Goal: Transaction & Acquisition: Book appointment/travel/reservation

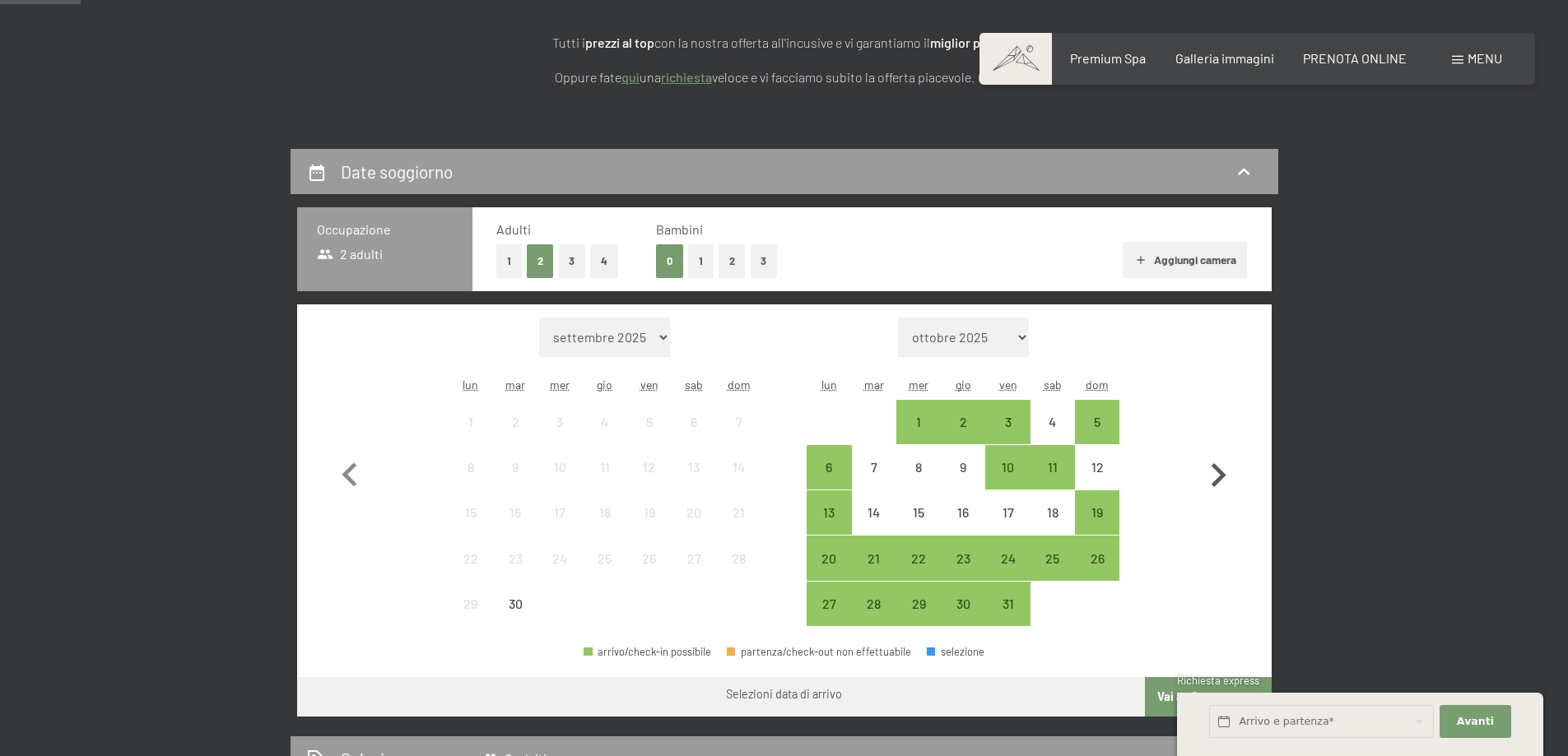
click at [1215, 489] on icon "button" at bounding box center [1218, 476] width 47 height 47
select select "[DATE]"
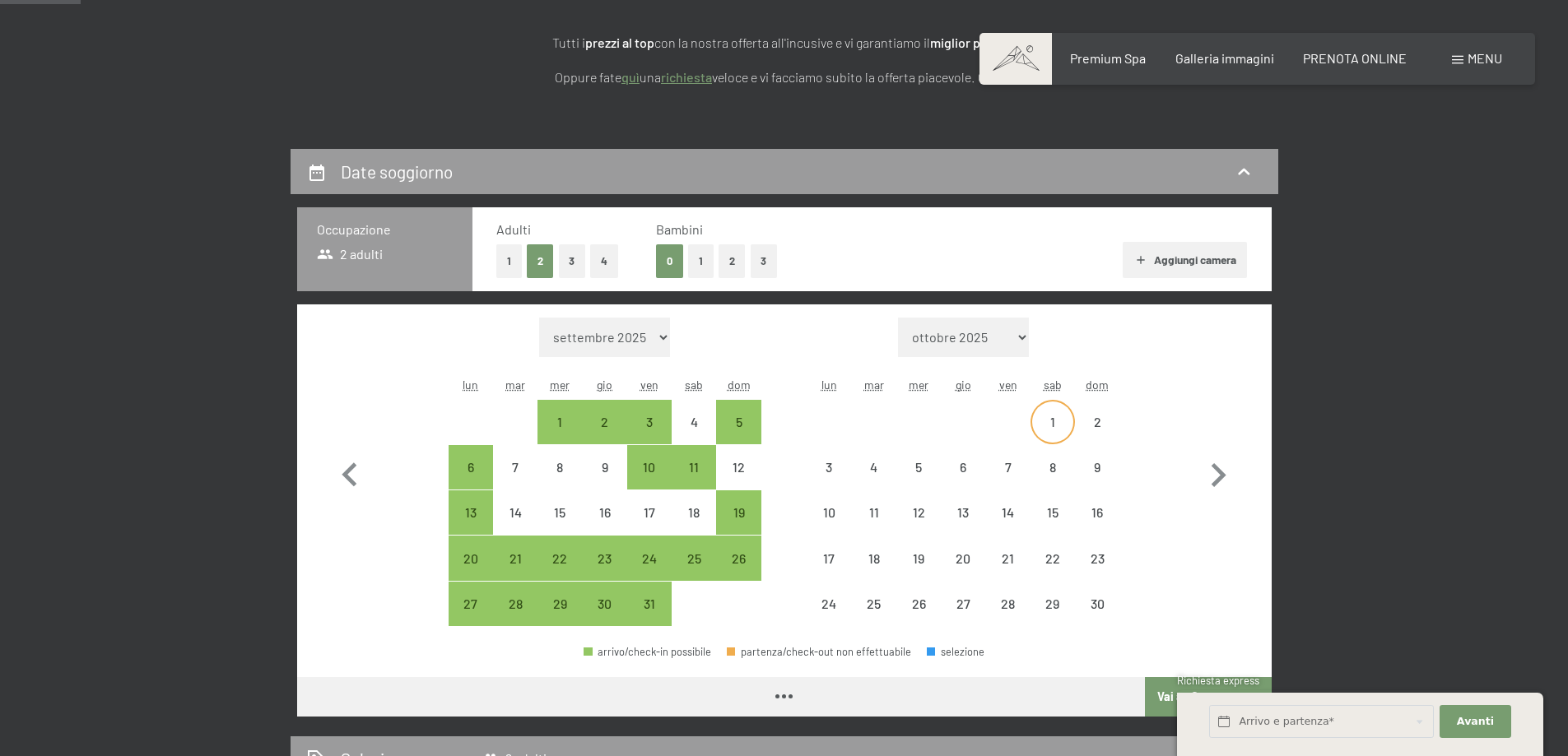
click at [1043, 417] on div "1" at bounding box center [1052, 435] width 41 height 41
select select "[DATE]"
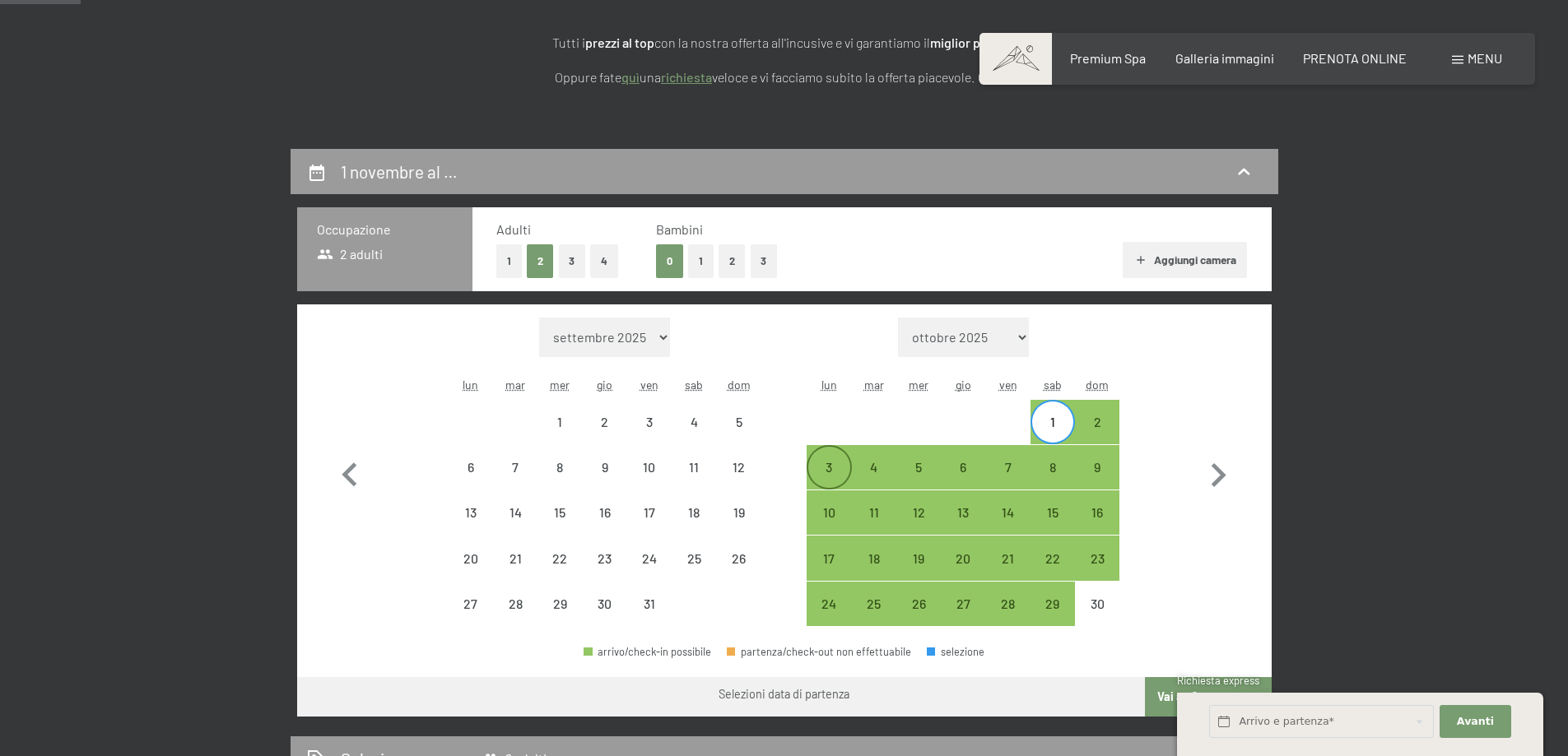
click at [839, 464] on div "3" at bounding box center [828, 481] width 41 height 41
select select "[DATE]"
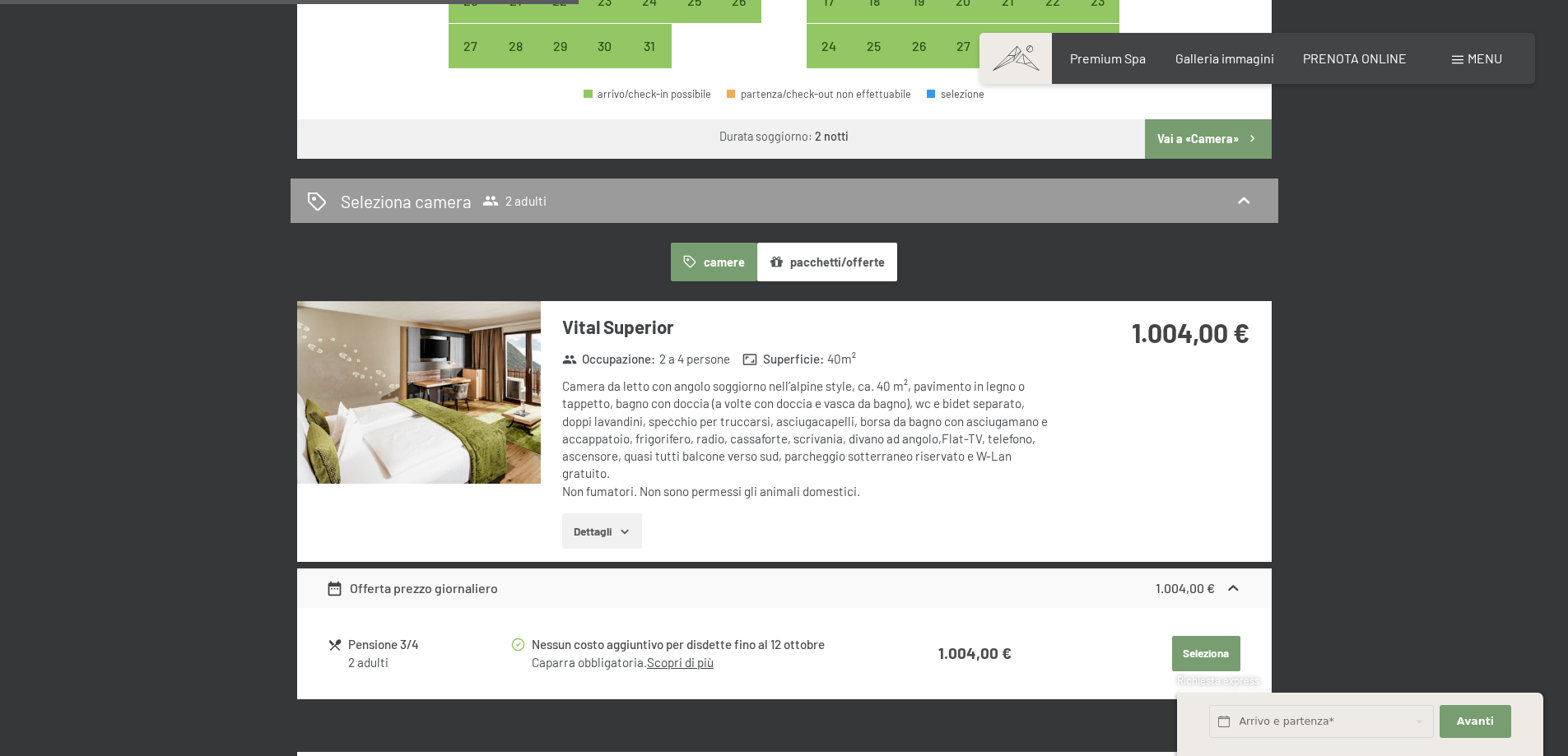
scroll to position [808, 0]
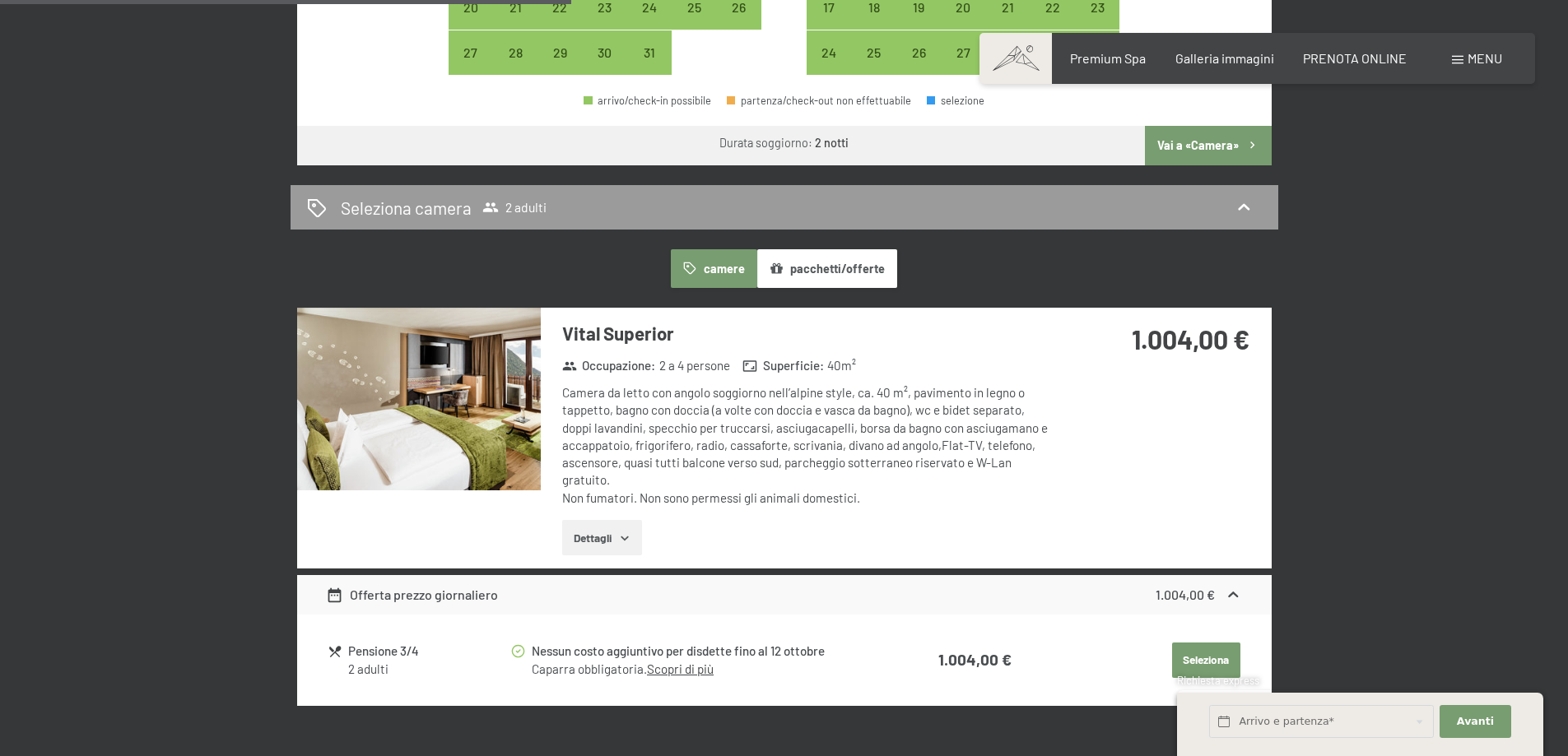
click at [419, 455] on img at bounding box center [419, 399] width 244 height 183
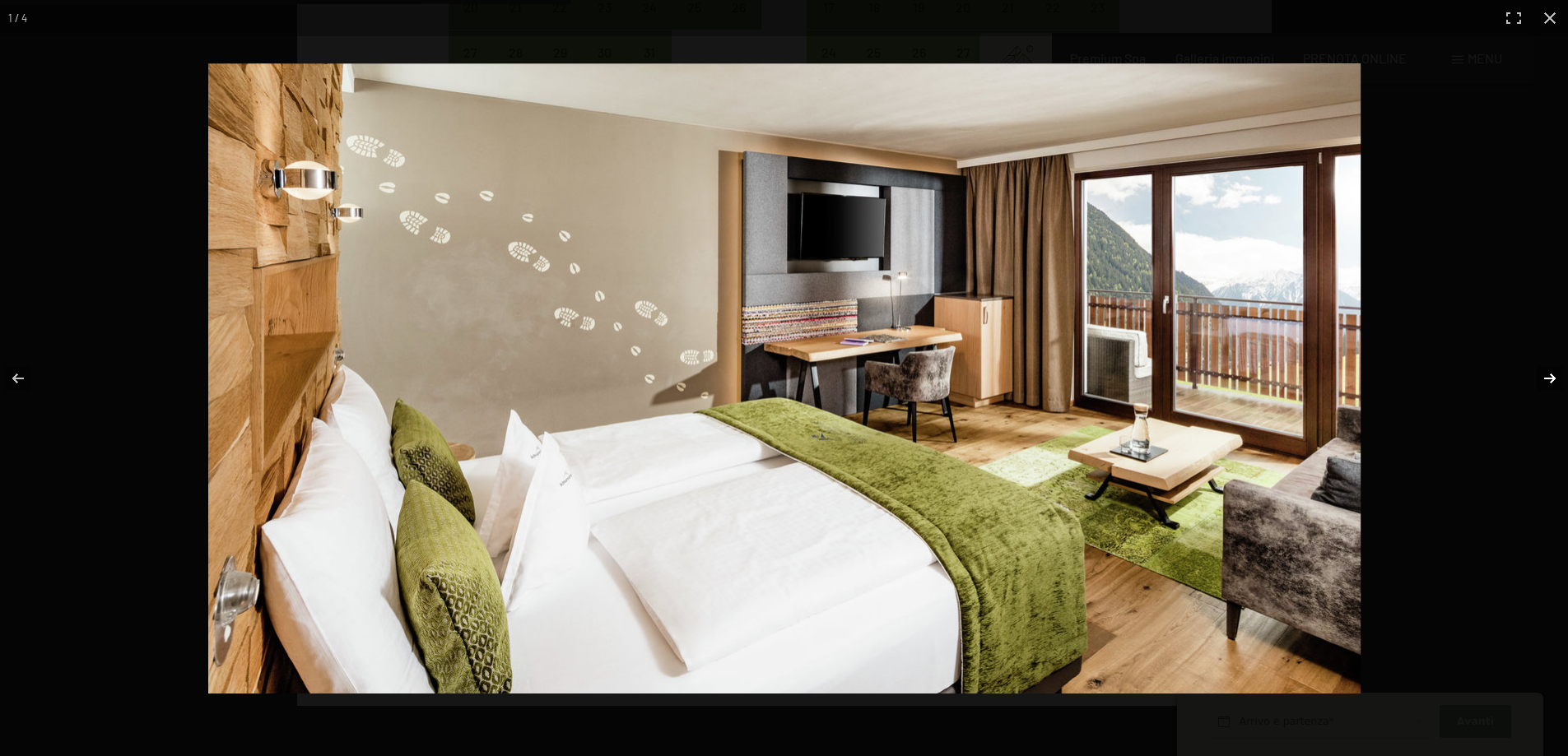
click at [1554, 375] on button "button" at bounding box center [1539, 378] width 58 height 82
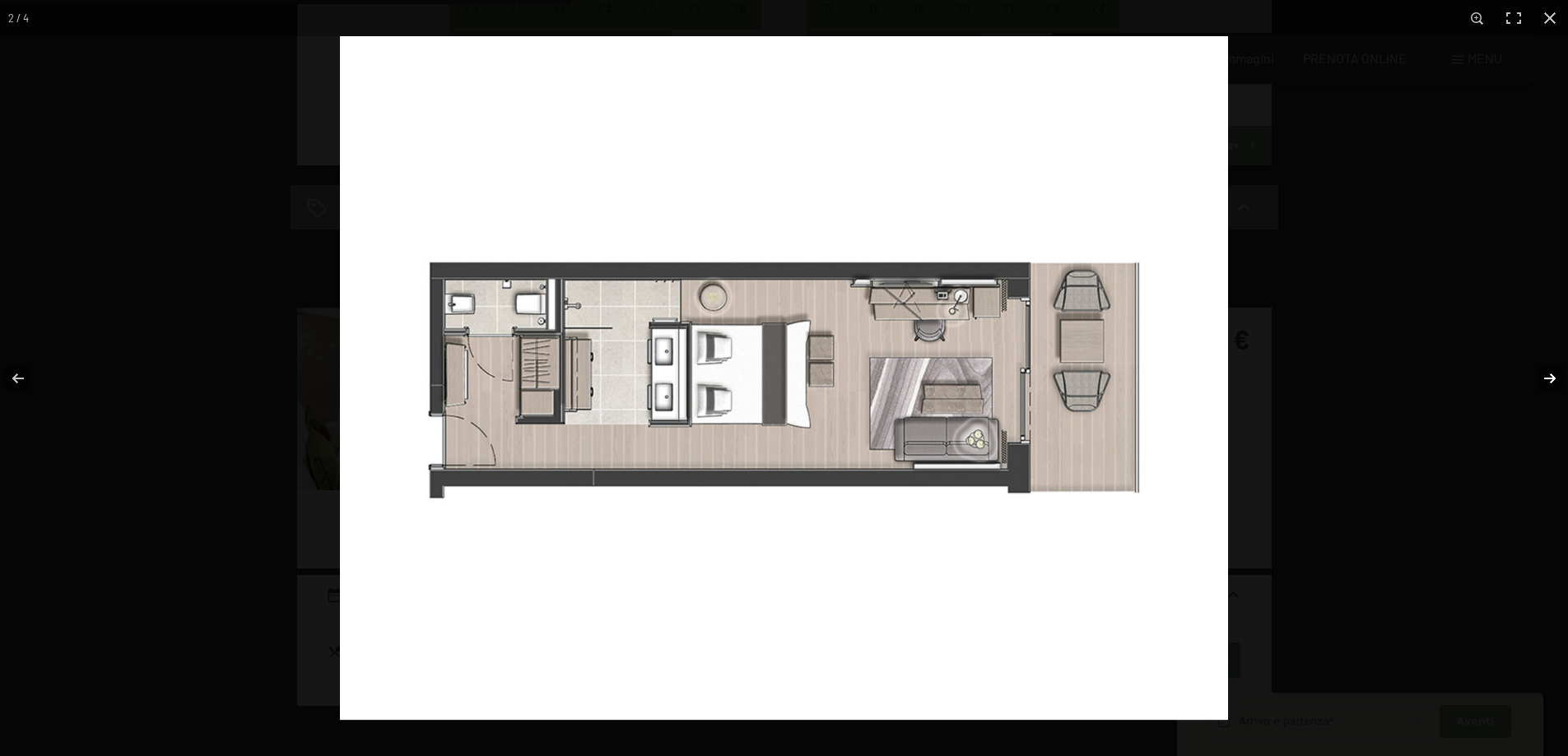
click at [1554, 375] on button "button" at bounding box center [1539, 378] width 58 height 82
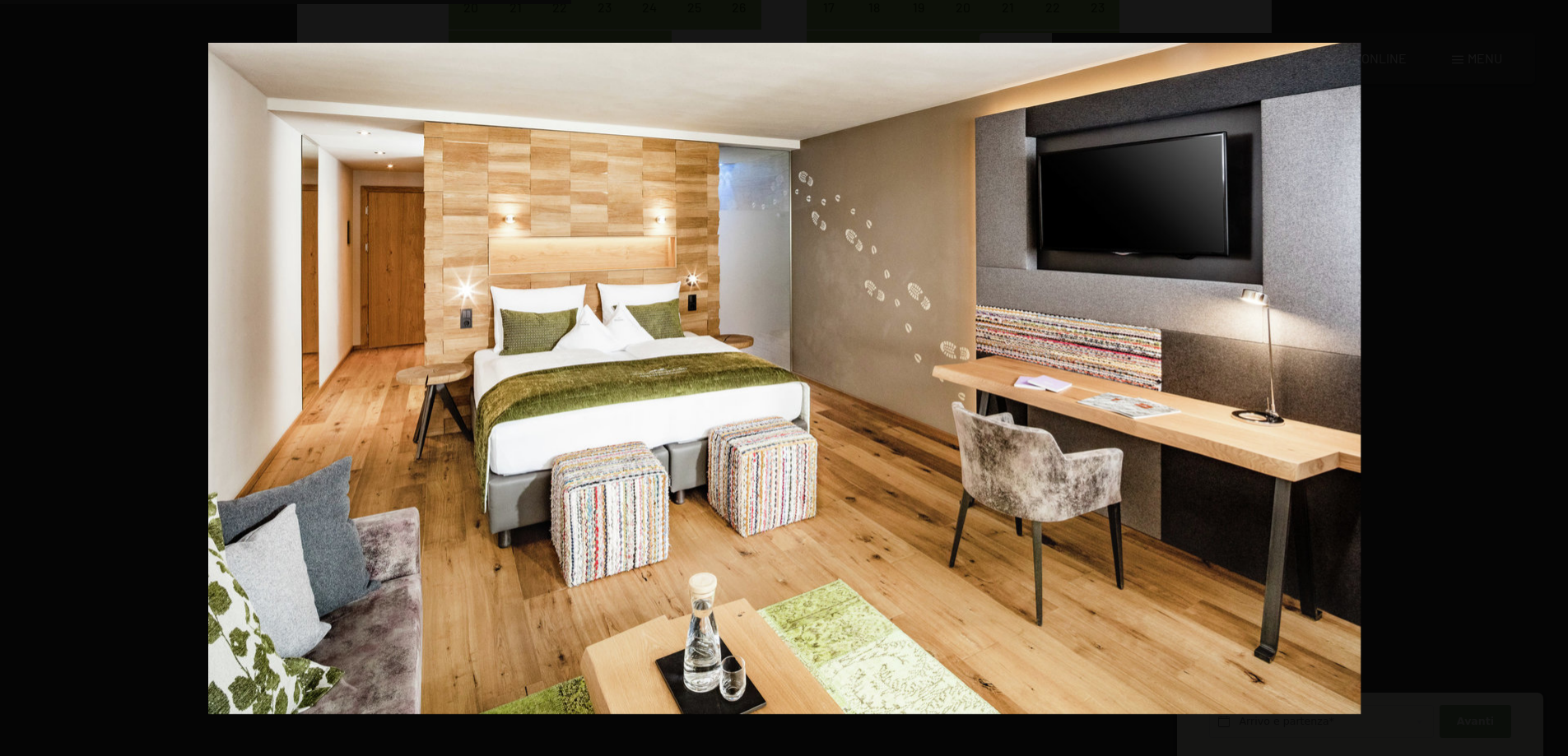
click at [1554, 375] on button "button" at bounding box center [1539, 378] width 58 height 82
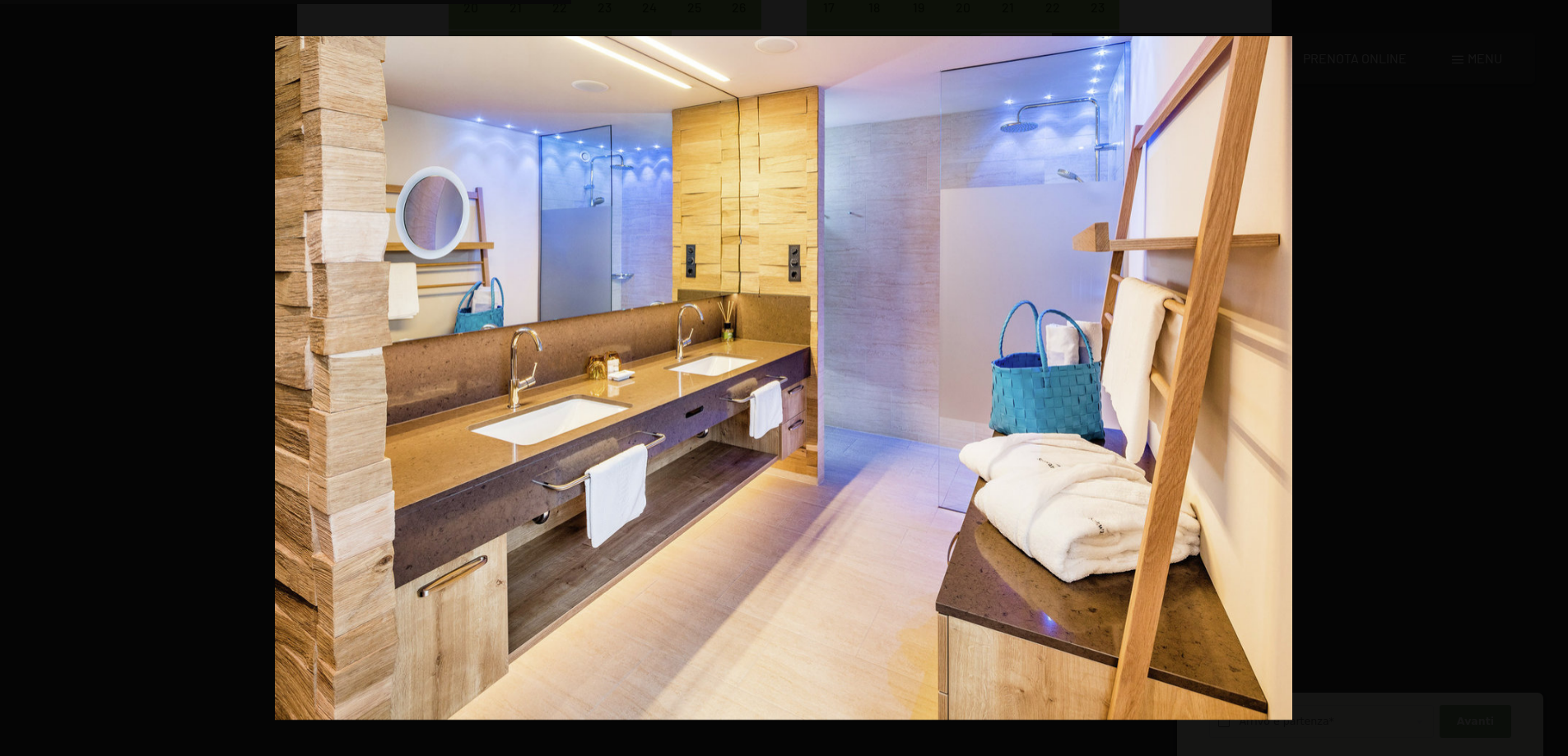
click at [1554, 375] on button "button" at bounding box center [1539, 378] width 58 height 82
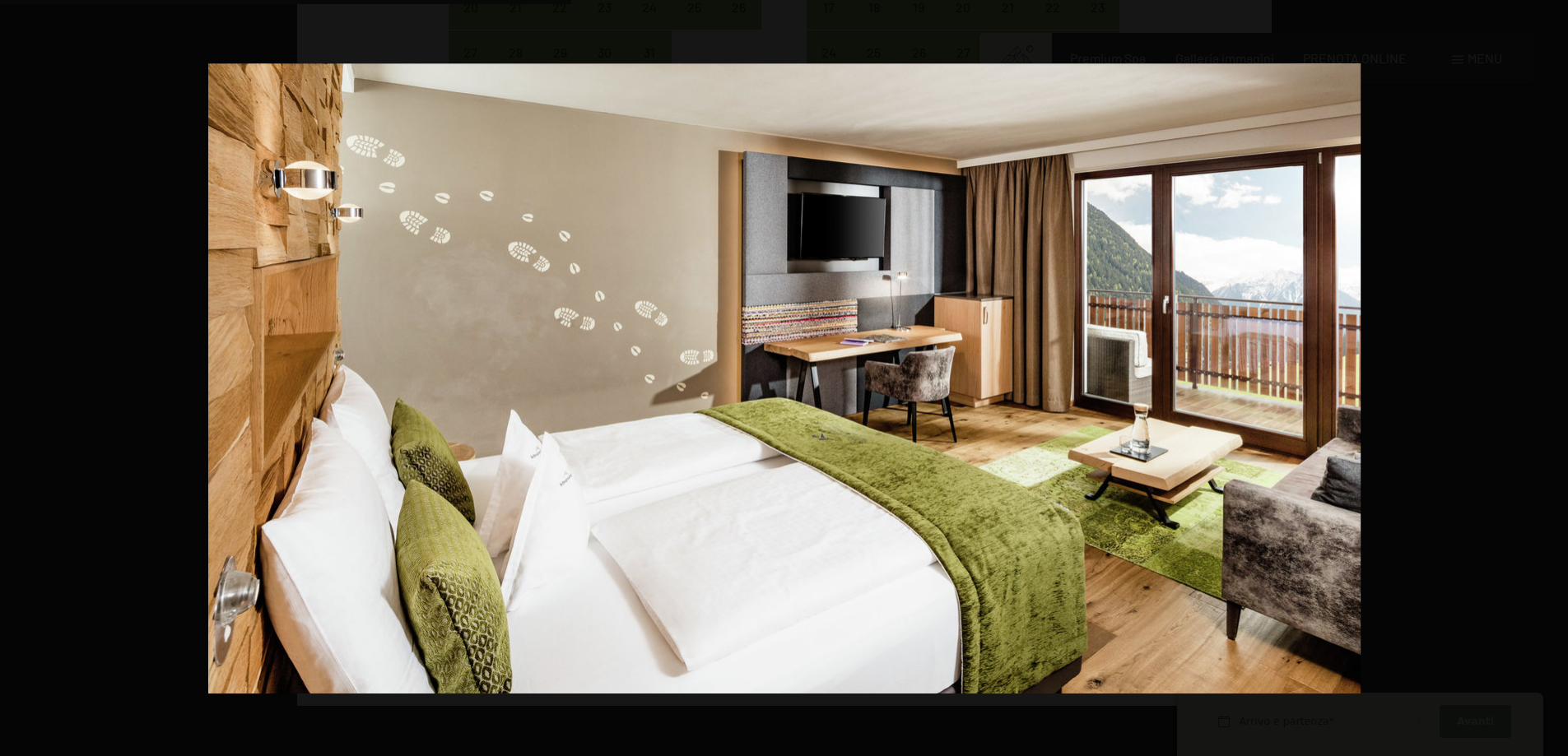
click at [1554, 375] on button "button" at bounding box center [1539, 378] width 58 height 82
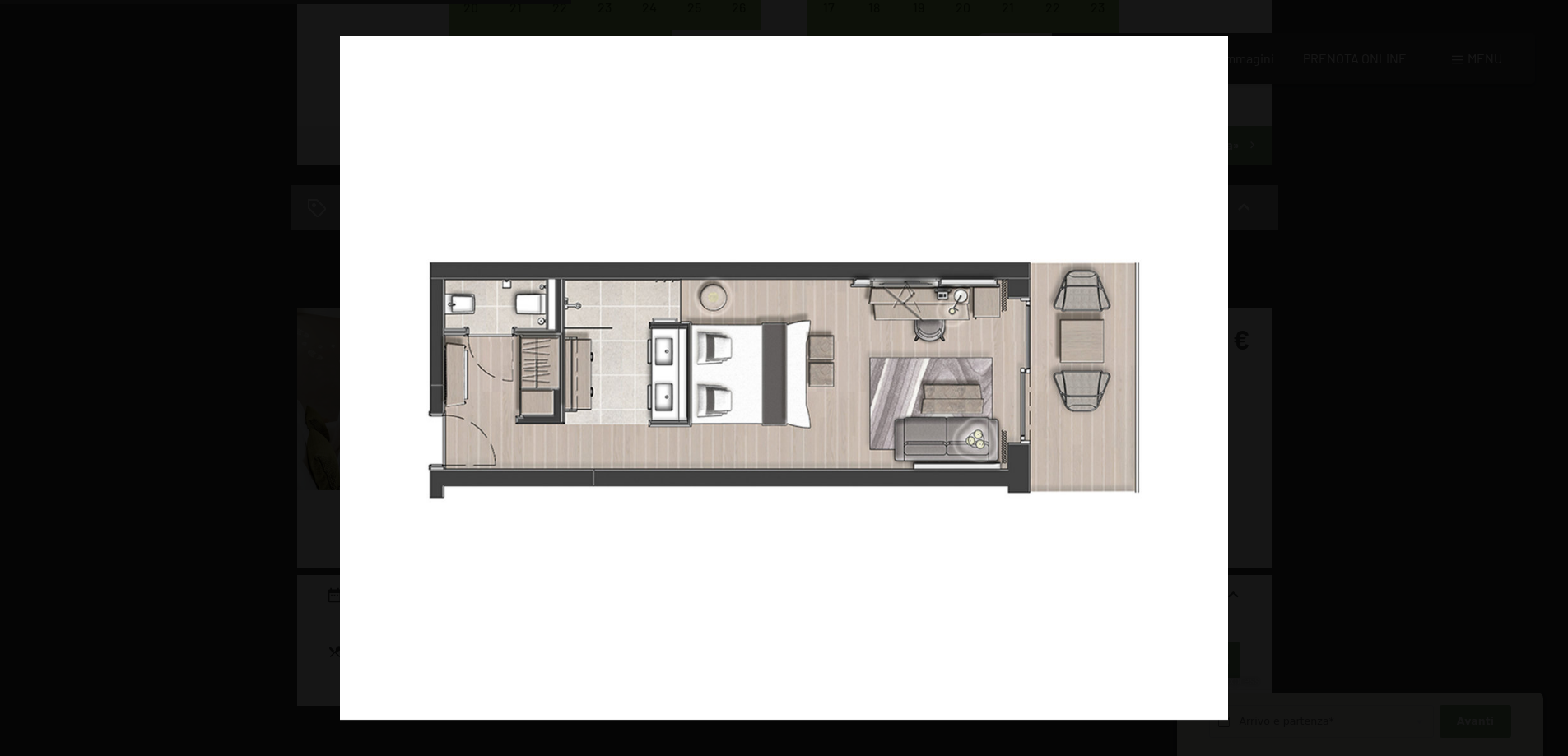
click at [1554, 375] on button "button" at bounding box center [1539, 378] width 58 height 82
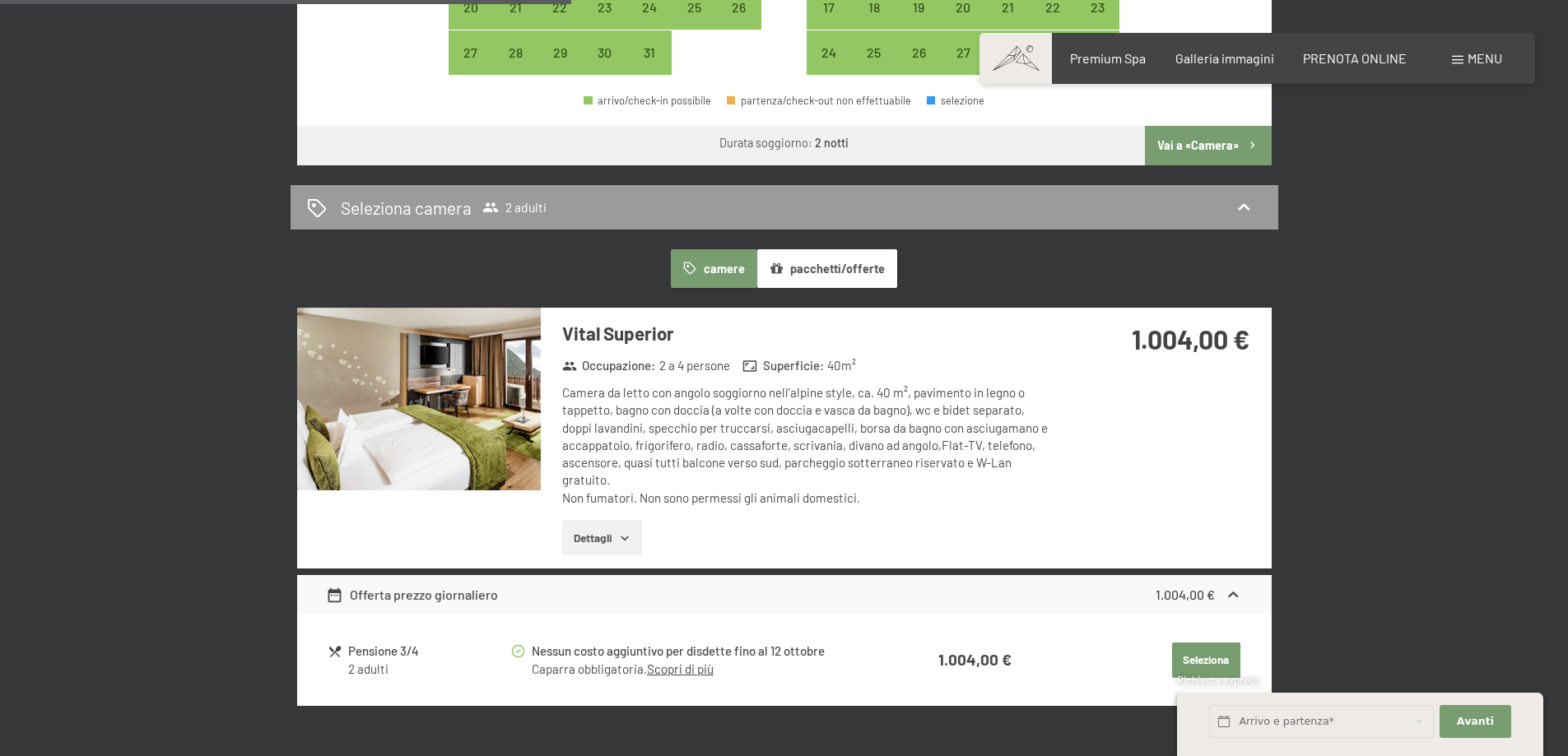
click at [0, 0] on div at bounding box center [0, 0] width 0 height 0
click at [1247, 210] on icon at bounding box center [1243, 207] width 20 height 20
select select "[DATE]"
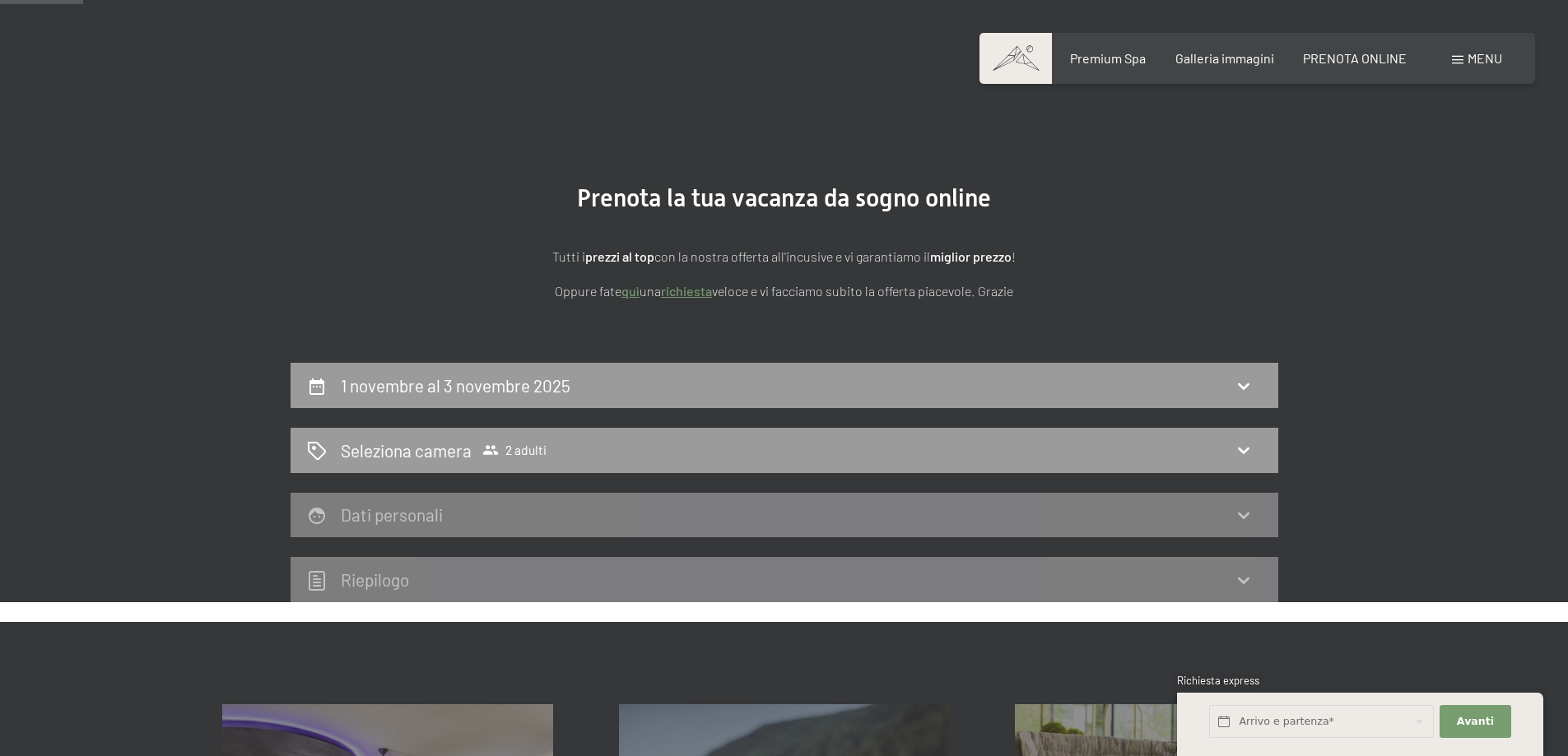
scroll to position [58, 0]
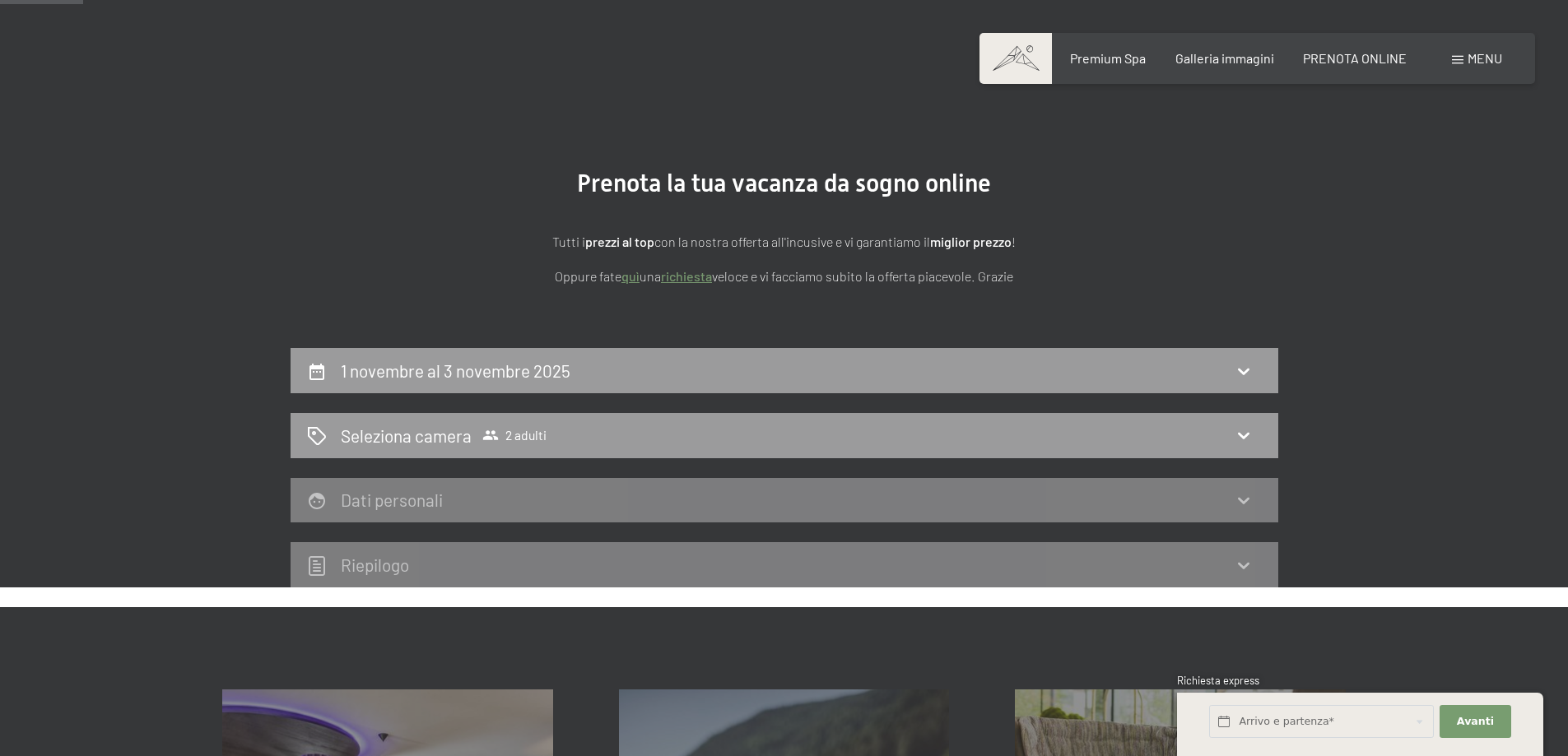
click at [719, 424] on span "Consenso marketing*" at bounding box center [689, 426] width 124 height 17
click at [618, 424] on input "Consenso marketing*" at bounding box center [610, 426] width 17 height 17
checkbox input "false"
click at [836, 435] on div "Seleziona camera 2 adulti" at bounding box center [784, 435] width 955 height 24
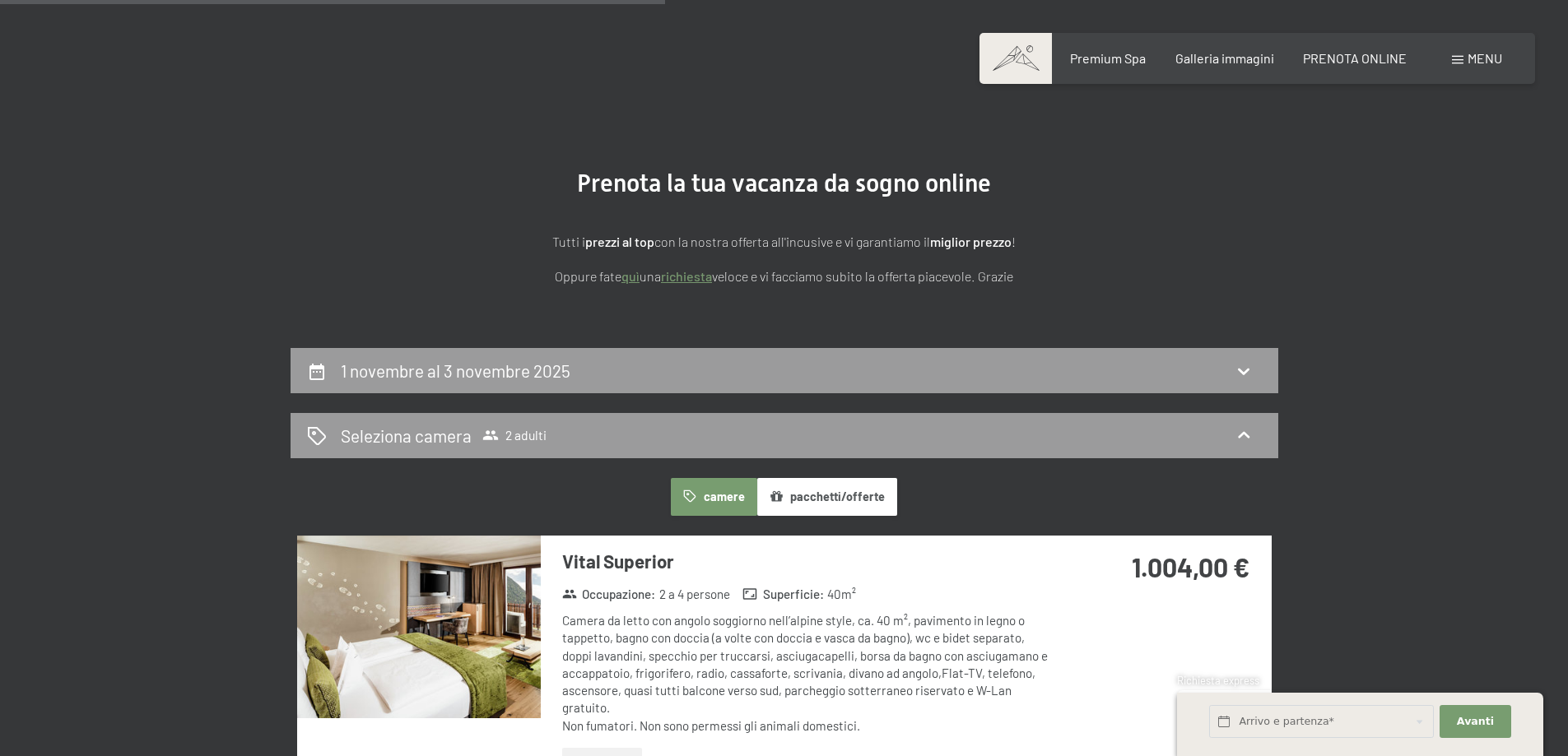
scroll to position [719, 0]
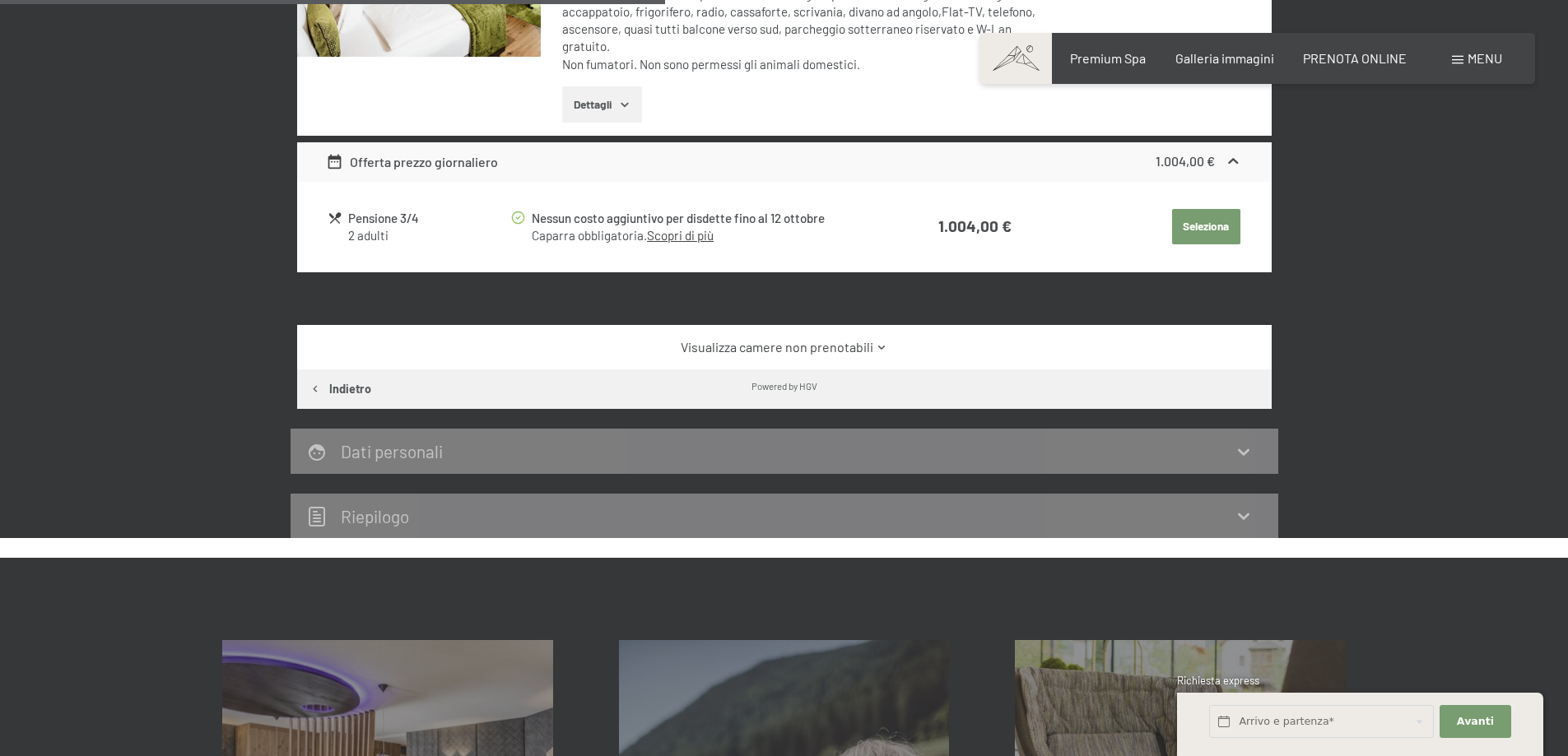
click at [363, 396] on button "Indietro" at bounding box center [340, 389] width 87 height 39
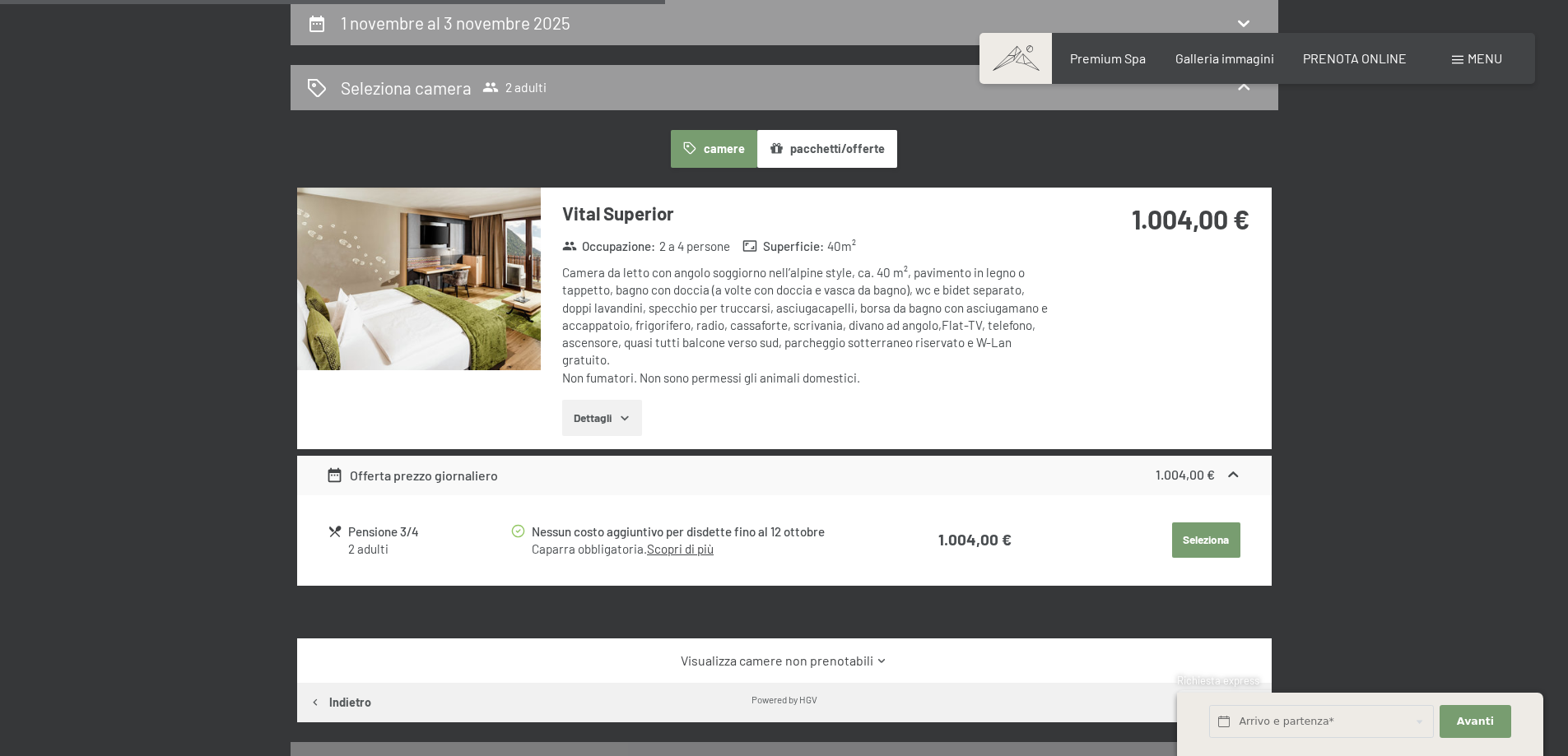
select select "[DATE]"
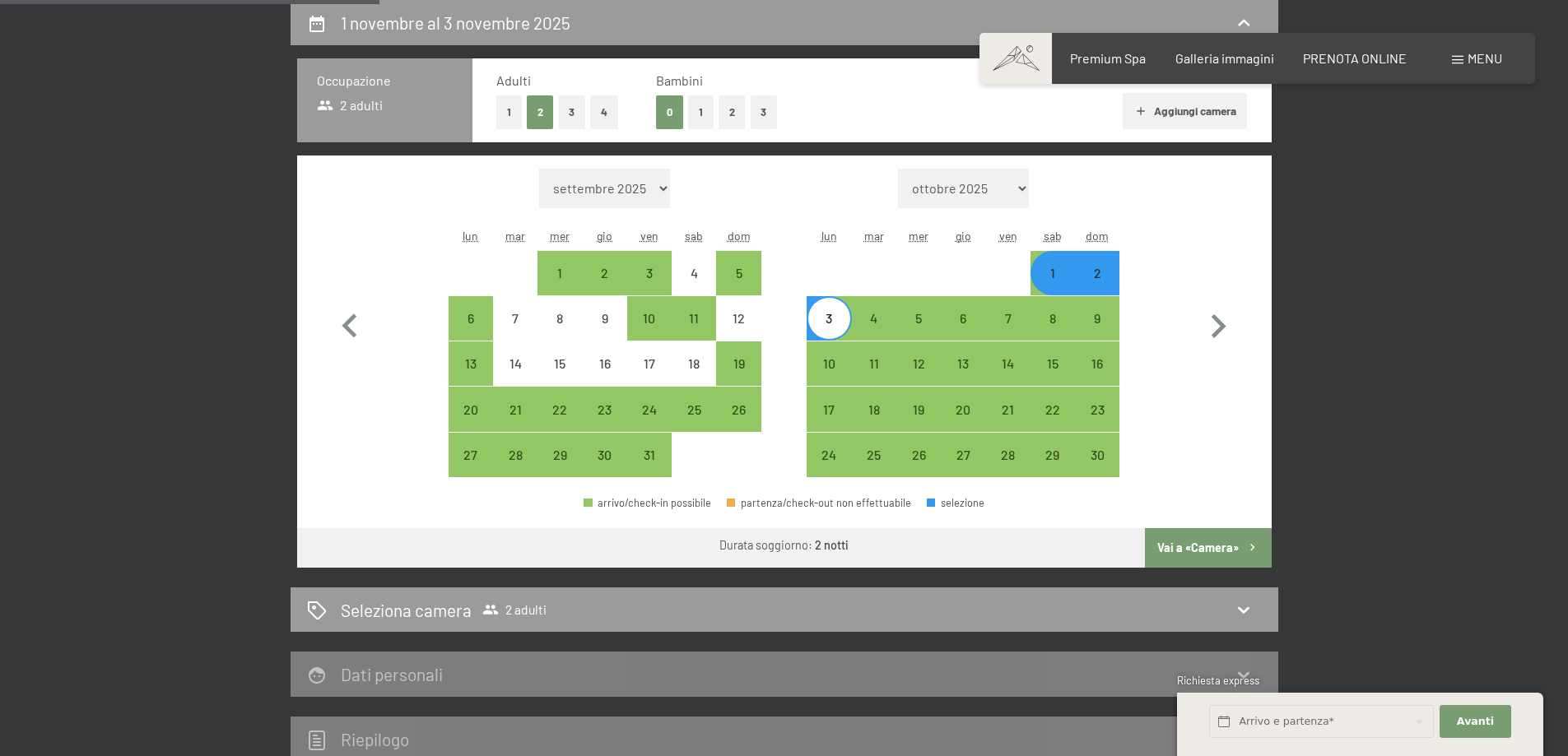
click at [1189, 536] on button "Vai a «Camera»" at bounding box center [1208, 548] width 126 height 39
select select "[DATE]"
